Goal: Task Accomplishment & Management: Use online tool/utility

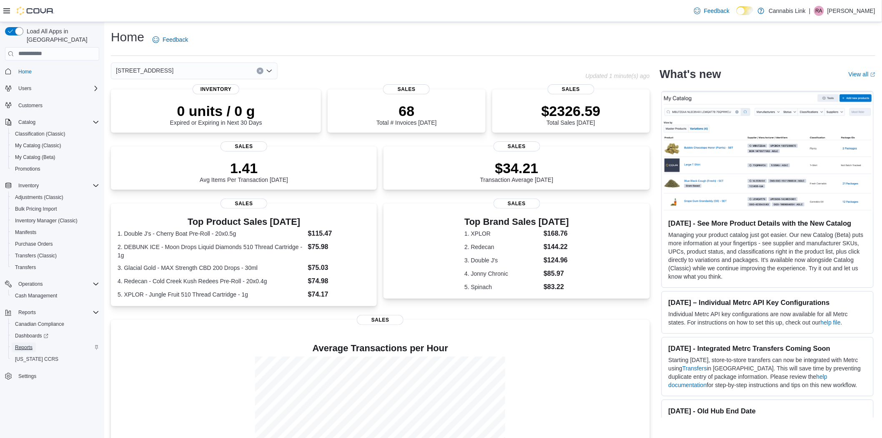
click at [21, 344] on span "Reports" at bounding box center [24, 347] width 18 height 7
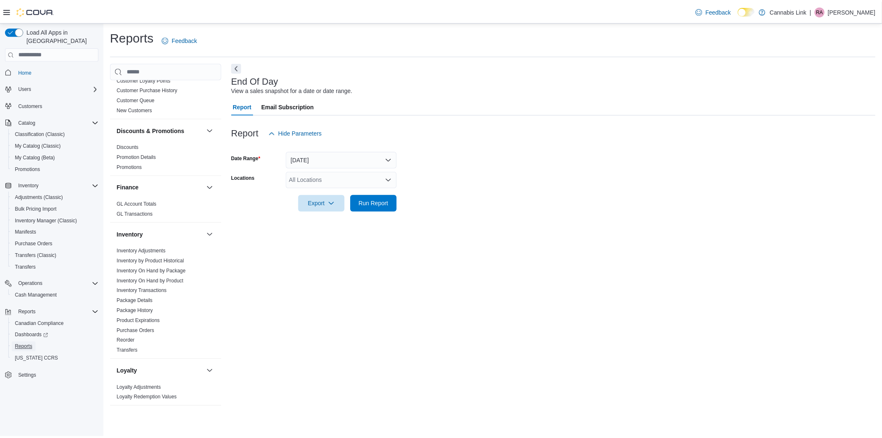
scroll to position [231, 0]
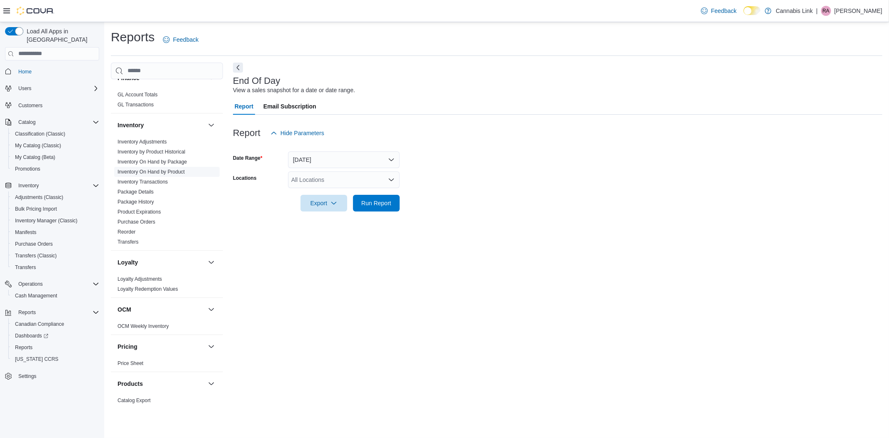
click at [169, 170] on link "Inventory On Hand by Product" at bounding box center [151, 172] width 67 height 6
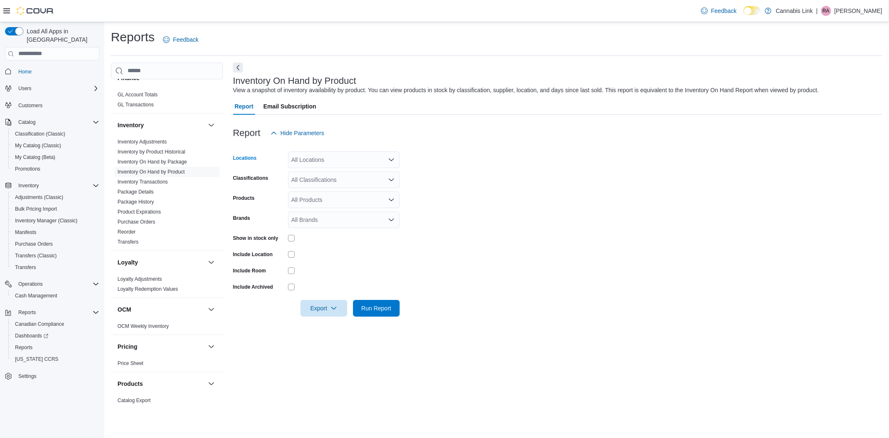
click at [306, 156] on div "All Locations" at bounding box center [344, 159] width 112 height 17
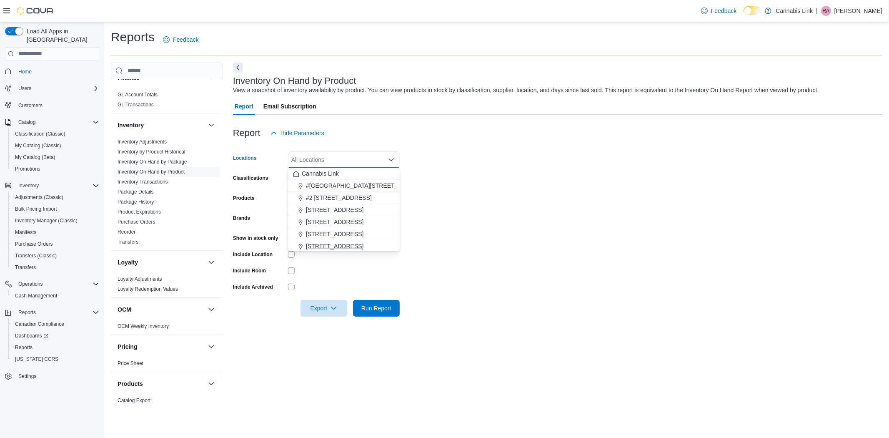
click at [334, 245] on span "[STREET_ADDRESS]" at bounding box center [335, 246] width 58 height 8
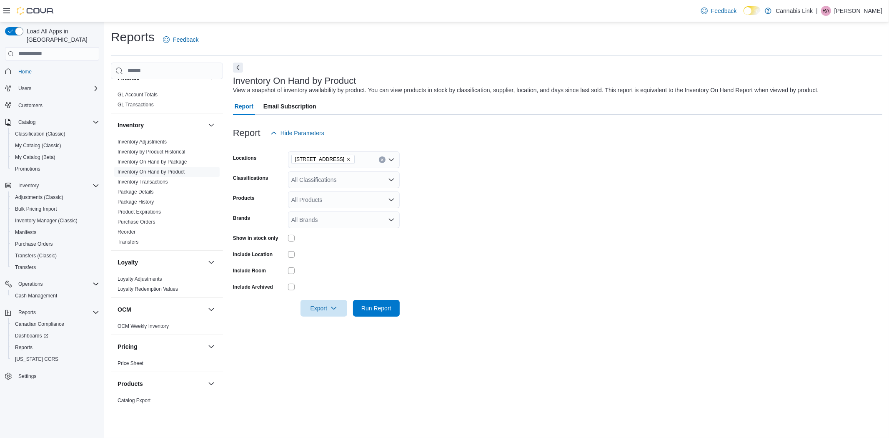
drag, startPoint x: 597, startPoint y: 227, endPoint x: 563, endPoint y: 229, distance: 34.3
click at [594, 228] on form "Locations [STREET_ADDRESS] Classifications All Classifications Products All Pro…" at bounding box center [558, 228] width 650 height 175
click at [379, 315] on span "Run Report" at bounding box center [376, 307] width 37 height 17
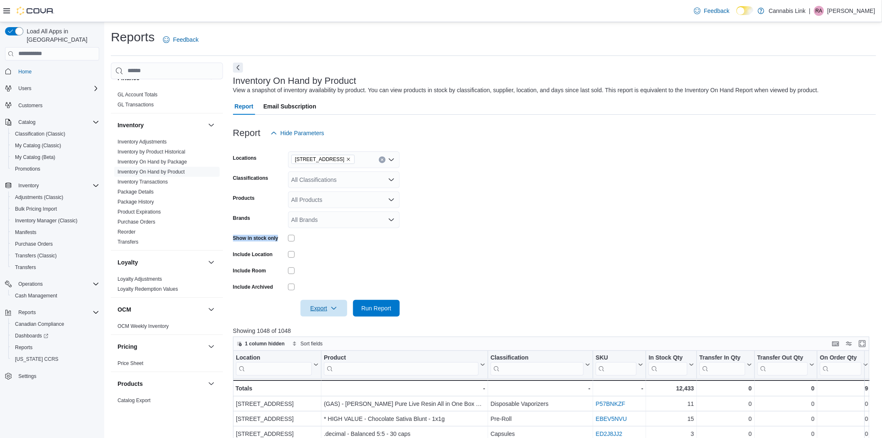
click at [331, 317] on div "Report Hide Parameters Locations [STREET_ADDRESS] Classifications All Classific…" at bounding box center [554, 401] width 643 height 572
click at [331, 314] on span "Export" at bounding box center [324, 307] width 37 height 17
click at [326, 323] on span "Export to Excel" at bounding box center [325, 324] width 38 height 7
